Goal: Transaction & Acquisition: Purchase product/service

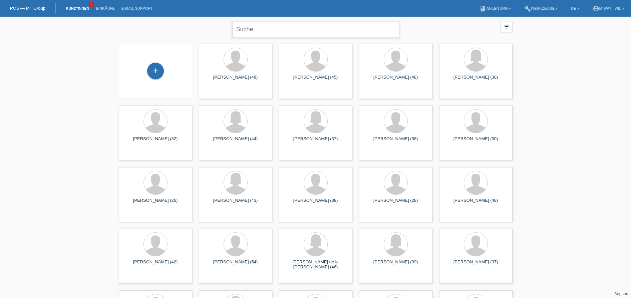
click at [351, 33] on input "text" at bounding box center [315, 30] width 167 height 16
type input "hegnauer"
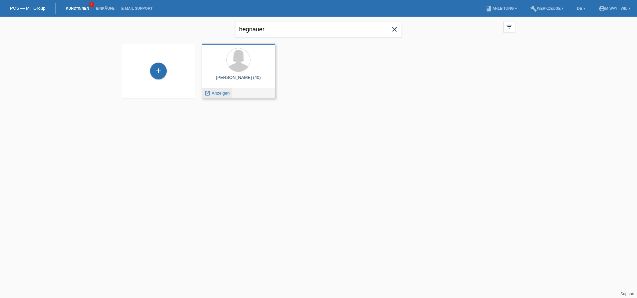
click at [227, 96] on div "launch Anzeigen" at bounding box center [217, 93] width 30 height 10
click at [225, 96] on div "launch Anzeigen" at bounding box center [217, 93] width 30 height 10
click at [221, 95] on span "Anzeigen" at bounding box center [221, 93] width 18 height 5
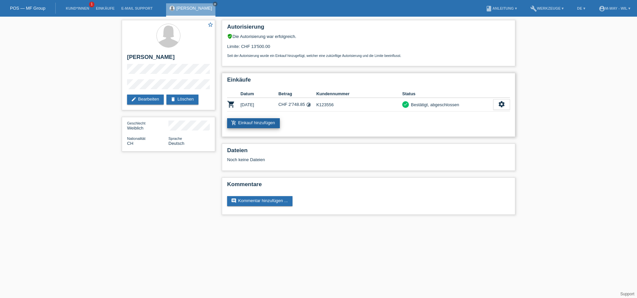
click at [253, 123] on link "add_shopping_cart Einkauf hinzufügen" at bounding box center [253, 123] width 53 height 10
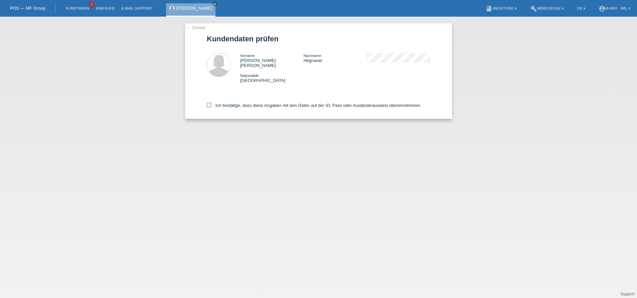
click at [210, 103] on icon at bounding box center [209, 105] width 4 height 4
click at [210, 103] on input "Ich bestätige, dass diese Angaben mit den Daten auf der ID, Pass oder Ausländer…" at bounding box center [209, 105] width 4 height 4
checkbox input "true"
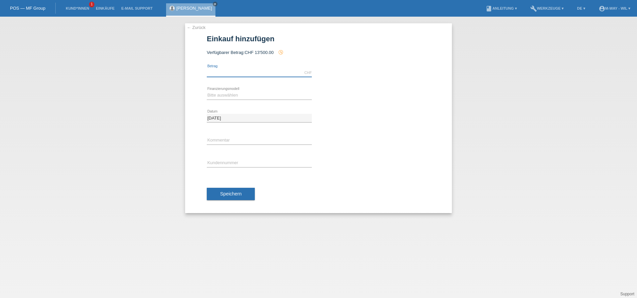
click at [236, 73] on input "text" at bounding box center [259, 73] width 105 height 8
type input "71.90"
click at [234, 95] on select "Bitte auswählen Fixe Raten Kauf auf Rechnung mit Teilzahlungsoption" at bounding box center [259, 95] width 105 height 8
select select "77"
click at [207, 91] on select "Bitte auswählen Fixe Raten Kauf auf Rechnung mit Teilzahlungsoption" at bounding box center [259, 95] width 105 height 8
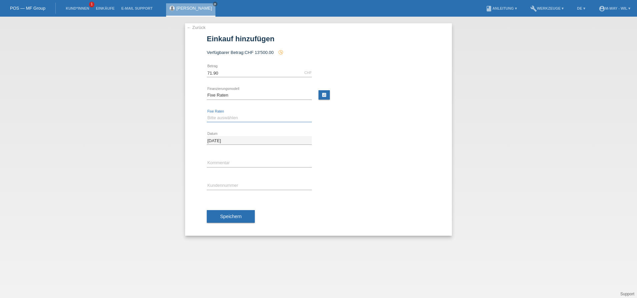
click at [221, 117] on select "Bitte auswählen 4 Raten 5 Raten 6 Raten 7 Raten 8 Raten 9 Raten 10 Raten 11 Rat…" at bounding box center [259, 118] width 105 height 8
click at [198, 28] on link "← Zurück" at bounding box center [196, 27] width 19 height 5
